Goal: Navigation & Orientation: Find specific page/section

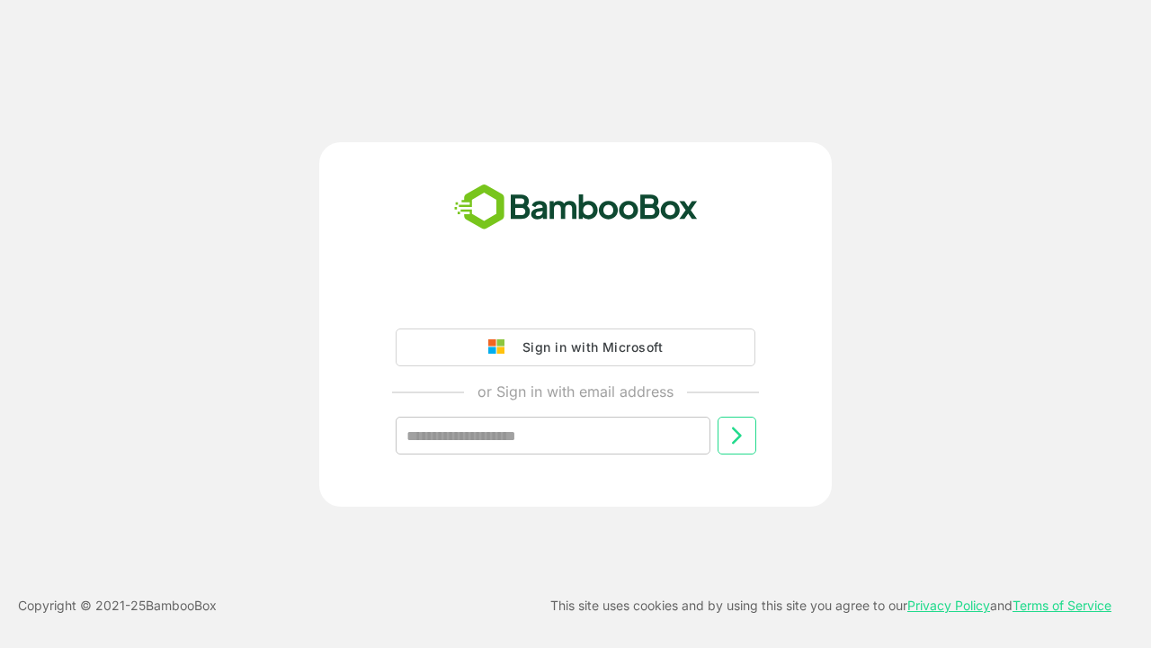
type input "**********"
click at [737, 435] on icon at bounding box center [737, 436] width 22 height 22
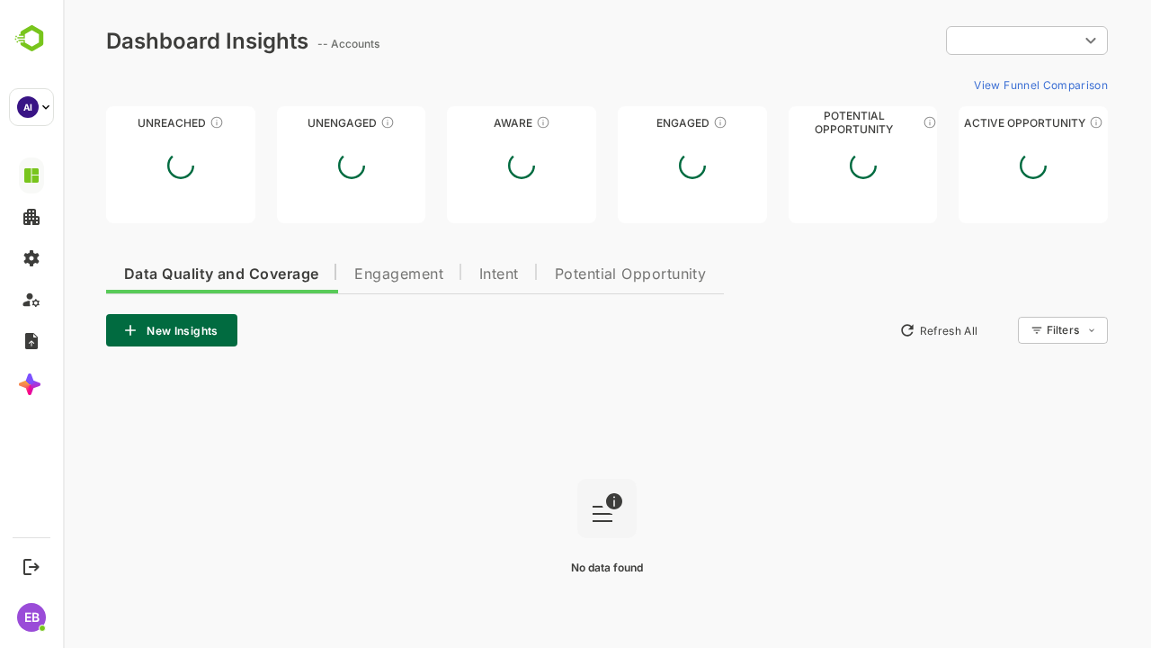
type input "**********"
